Goal: Navigation & Orientation: Understand site structure

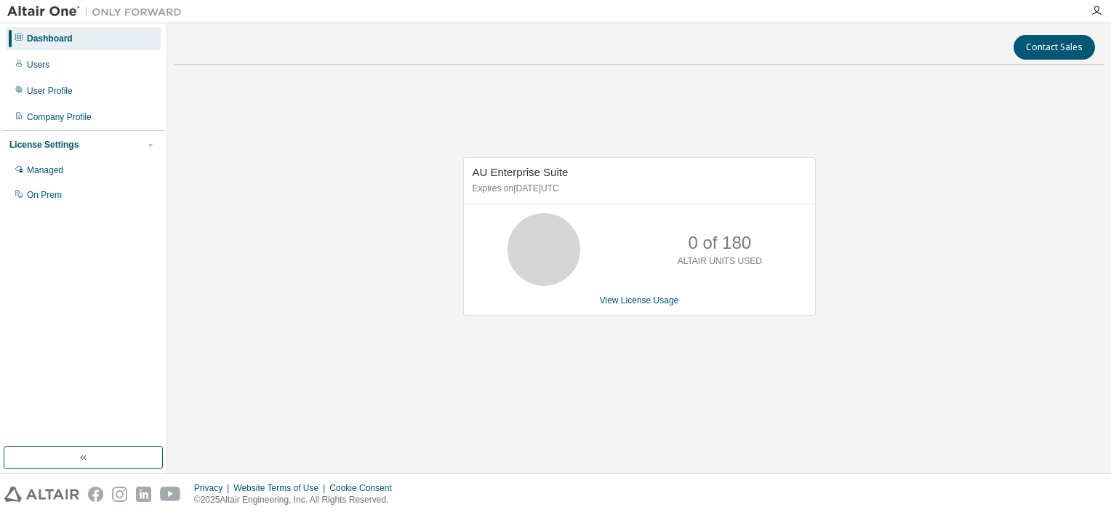
drag, startPoint x: 0, startPoint y: 0, endPoint x: 739, endPoint y: 78, distance: 743.1
click at [733, 79] on div "AU Enterprise Suite Expires on October 1, 2025 UTC 0 of 180 ALTAIR UNITS USED V…" at bounding box center [640, 243] width 930 height 335
